Goal: Task Accomplishment & Management: Manage account settings

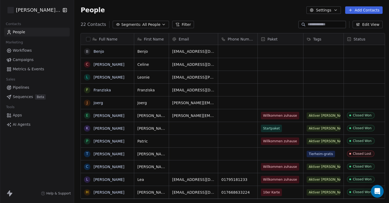
scroll to position [178, 317]
click at [279, 104] on div "grid" at bounding box center [280, 102] width 45 height 12
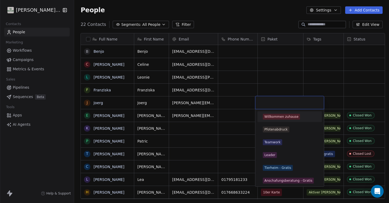
click at [281, 116] on div "Willkommen zuhause" at bounding box center [282, 116] width 34 height 5
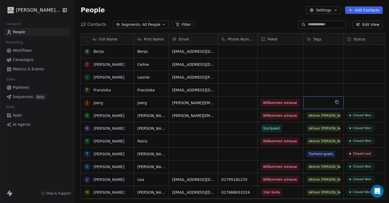
click at [319, 104] on div "grid" at bounding box center [324, 102] width 40 height 12
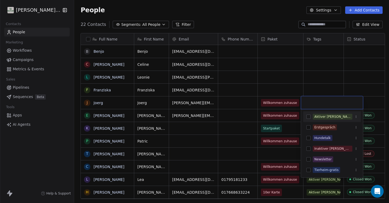
click at [321, 115] on div "Aktiver [PERSON_NAME]" at bounding box center [332, 116] width 36 height 5
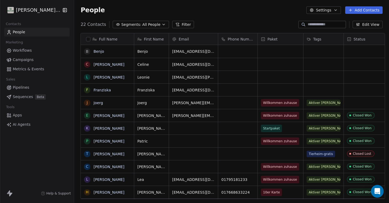
click at [314, 90] on html "[PERSON_NAME]'s Way Contacts People Marketing Workflows Campaigns Metrics & Eve…" at bounding box center [194, 101] width 389 height 203
click at [314, 90] on div "grid" at bounding box center [324, 89] width 40 height 12
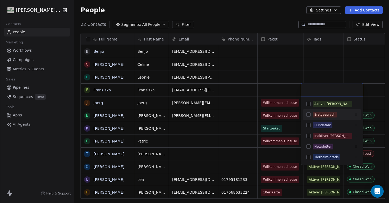
click at [318, 114] on div "Erstgespräch" at bounding box center [324, 114] width 21 height 5
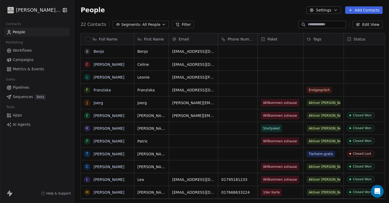
click at [316, 78] on html "[PERSON_NAME]'s Way Contacts People Marketing Workflows Campaigns Metrics & Eve…" at bounding box center [194, 101] width 389 height 203
click at [316, 78] on div "grid" at bounding box center [324, 77] width 40 height 12
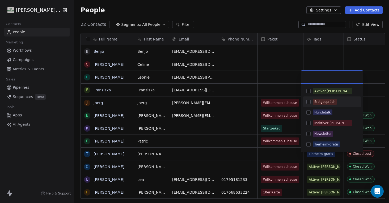
click at [320, 101] on div "Erstgespräch" at bounding box center [324, 101] width 21 height 5
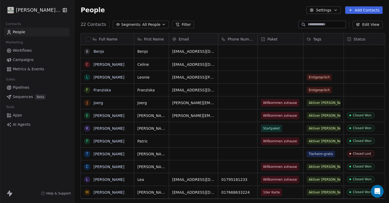
click at [318, 64] on html "[PERSON_NAME]'s Way Contacts People Marketing Workflows Campaigns Metrics & Eve…" at bounding box center [194, 101] width 389 height 203
click at [312, 64] on div "grid" at bounding box center [324, 64] width 40 height 12
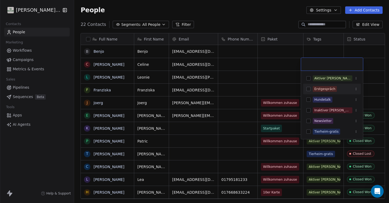
click at [319, 88] on div "Erstgespräch" at bounding box center [324, 88] width 21 height 5
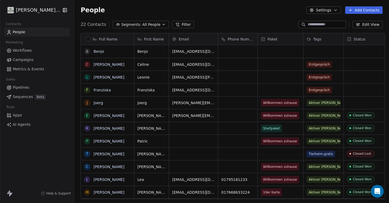
click at [313, 50] on html "[PERSON_NAME]'s Way Contacts People Marketing Workflows Campaigns Metrics & Eve…" at bounding box center [194, 101] width 389 height 203
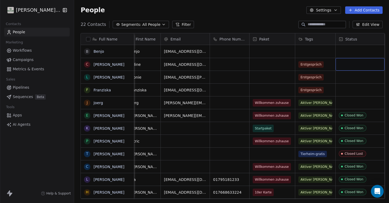
click at [358, 64] on div "grid" at bounding box center [360, 64] width 49 height 12
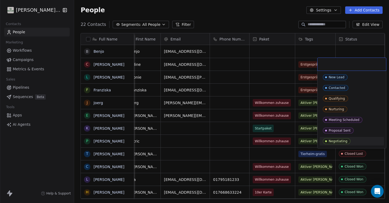
click at [343, 140] on div "Negotiating" at bounding box center [338, 141] width 19 height 4
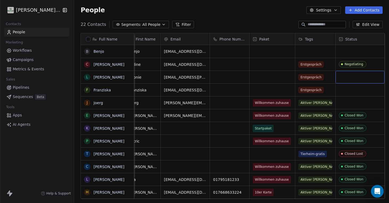
click at [345, 78] on div "grid" at bounding box center [360, 77] width 49 height 12
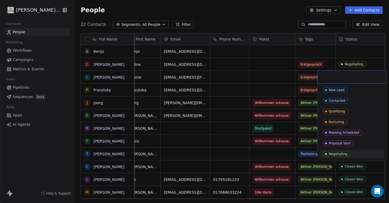
click at [337, 152] on div "Negotiating" at bounding box center [338, 154] width 19 height 4
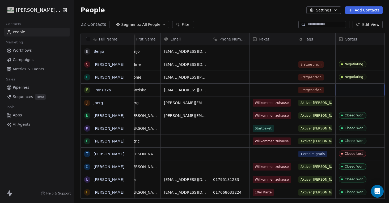
click at [349, 89] on div "grid" at bounding box center [360, 89] width 49 height 12
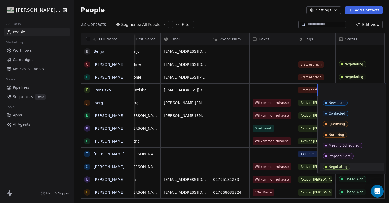
click at [336, 165] on div "Negotiating" at bounding box center [338, 167] width 19 height 4
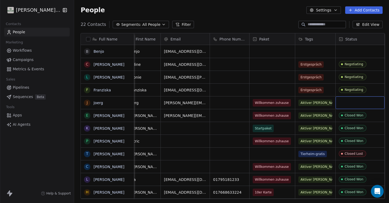
click at [348, 103] on div "grid" at bounding box center [360, 102] width 49 height 12
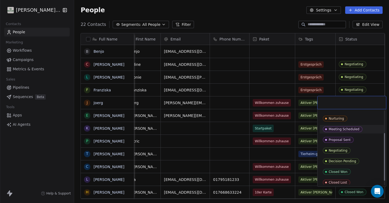
scroll to position [38, 0]
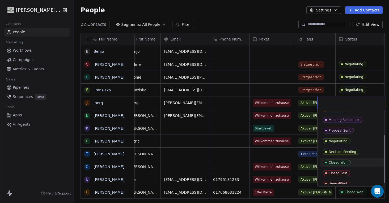
click at [343, 163] on div "Closed Won" at bounding box center [338, 162] width 19 height 4
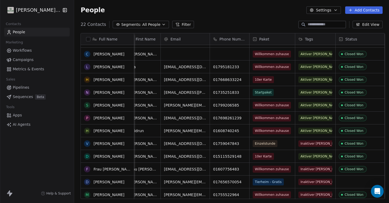
scroll to position [113, 0]
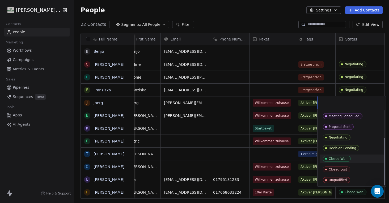
click at [339, 157] on div "Closed Won" at bounding box center [338, 159] width 19 height 4
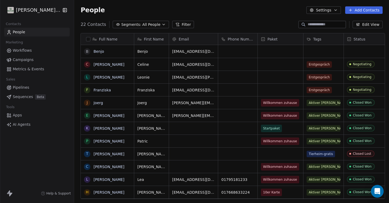
click at [19, 50] on span "Workflows" at bounding box center [22, 51] width 19 height 6
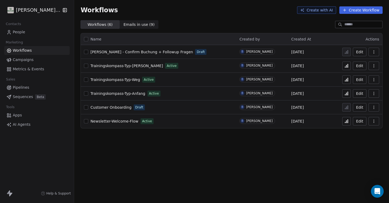
click at [373, 120] on icon "button" at bounding box center [374, 121] width 4 height 4
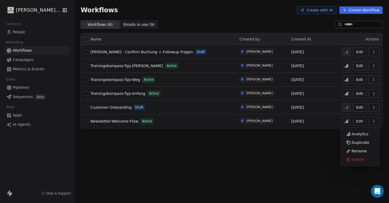
click at [149, 121] on span "Active" at bounding box center [147, 121] width 13 height 6
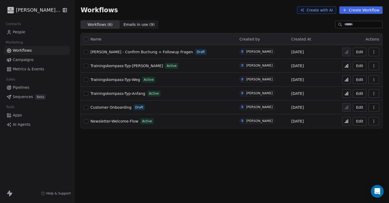
click at [85, 123] on button "button" at bounding box center [86, 121] width 4 height 4
click at [377, 122] on button "button" at bounding box center [374, 121] width 11 height 9
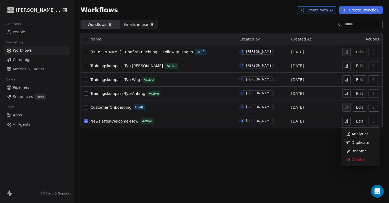
click at [359, 120] on button "Edit" at bounding box center [360, 121] width 14 height 9
